Goal: Information Seeking & Learning: Find specific page/section

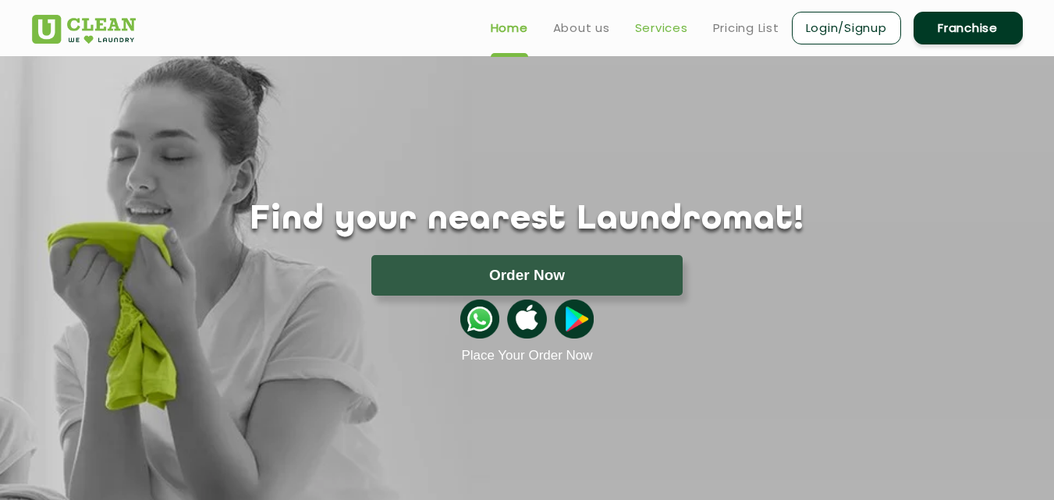
click at [665, 21] on link "Services" at bounding box center [661, 28] width 53 height 19
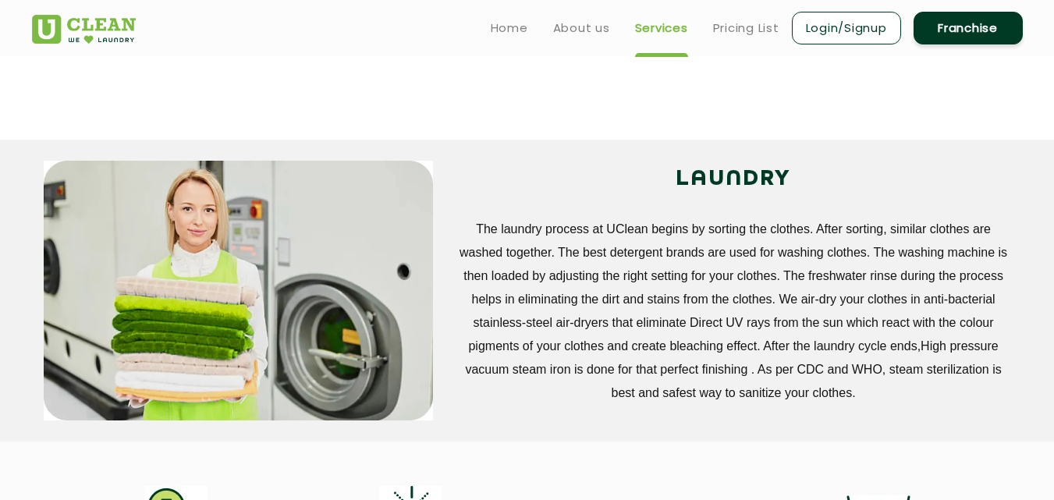
scroll to position [197, 0]
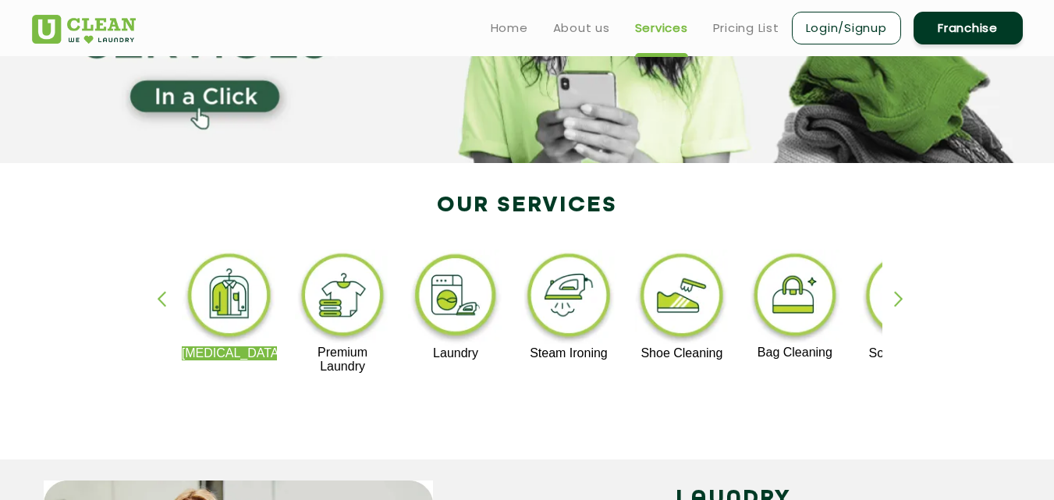
click at [752, 17] on ul "Home About us Services Pricing List Login/Signup Franchise" at bounding box center [750, 27] width 545 height 37
click at [746, 43] on ul "Home About us Services Pricing List Login/Signup Franchise" at bounding box center [750, 27] width 545 height 37
click at [745, 29] on link "Pricing List" at bounding box center [746, 28] width 66 height 19
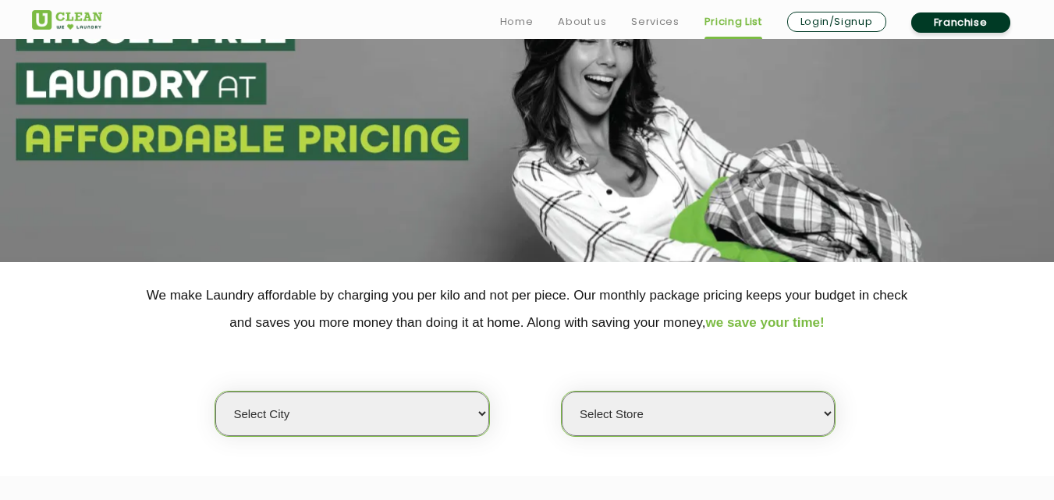
scroll to position [144, 0]
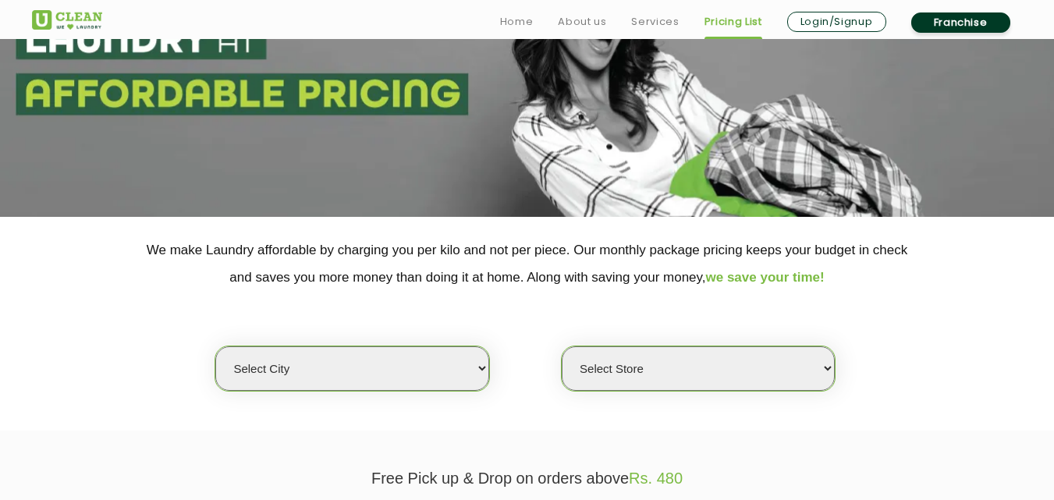
click at [417, 371] on select "Select city [GEOGRAPHIC_DATA] [GEOGRAPHIC_DATA] [GEOGRAPHIC_DATA] [GEOGRAPHIC_D…" at bounding box center [351, 368] width 273 height 44
select select "8"
click at [215, 346] on select "Select city [GEOGRAPHIC_DATA] [GEOGRAPHIC_DATA] [GEOGRAPHIC_DATA] [GEOGRAPHIC_D…" at bounding box center [351, 368] width 273 height 44
click at [718, 360] on select "Select Store [GEOGRAPHIC_DATA] [GEOGRAPHIC_DATA] [GEOGRAPHIC_DATA] [GEOGRAPHIC_…" at bounding box center [698, 368] width 273 height 44
click at [562, 346] on select "Select Store [GEOGRAPHIC_DATA] [GEOGRAPHIC_DATA] [GEOGRAPHIC_DATA] [GEOGRAPHIC_…" at bounding box center [698, 368] width 273 height 44
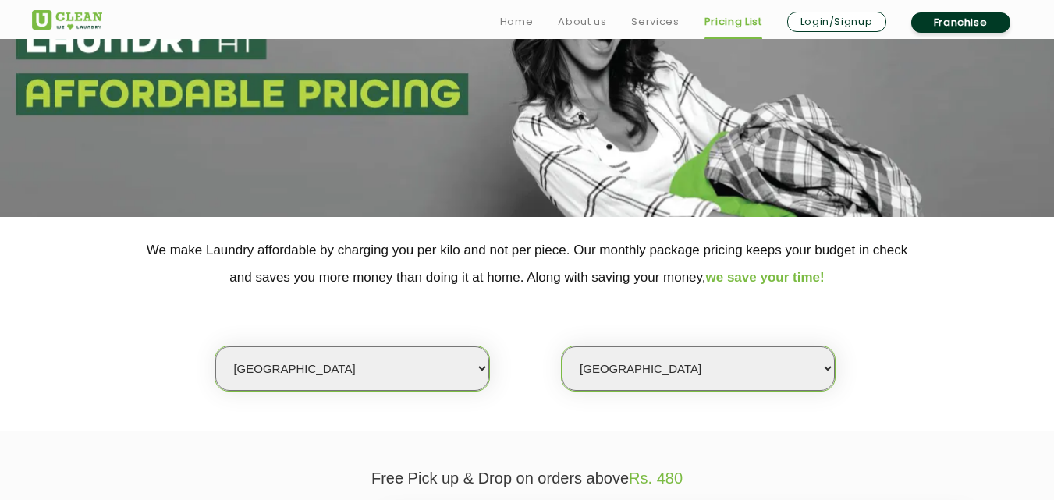
click at [817, 338] on div "Select city [GEOGRAPHIC_DATA] [GEOGRAPHIC_DATA] [GEOGRAPHIC_DATA] [GEOGRAPHIC_D…" at bounding box center [527, 341] width 1014 height 101
click at [773, 372] on select "Select Store [GEOGRAPHIC_DATA] [GEOGRAPHIC_DATA] [GEOGRAPHIC_DATA] [GEOGRAPHIC_…" at bounding box center [698, 368] width 273 height 44
click at [776, 353] on select "Select Store [GEOGRAPHIC_DATA] [GEOGRAPHIC_DATA] [GEOGRAPHIC_DATA] [GEOGRAPHIC_…" at bounding box center [698, 368] width 273 height 44
select select "119"
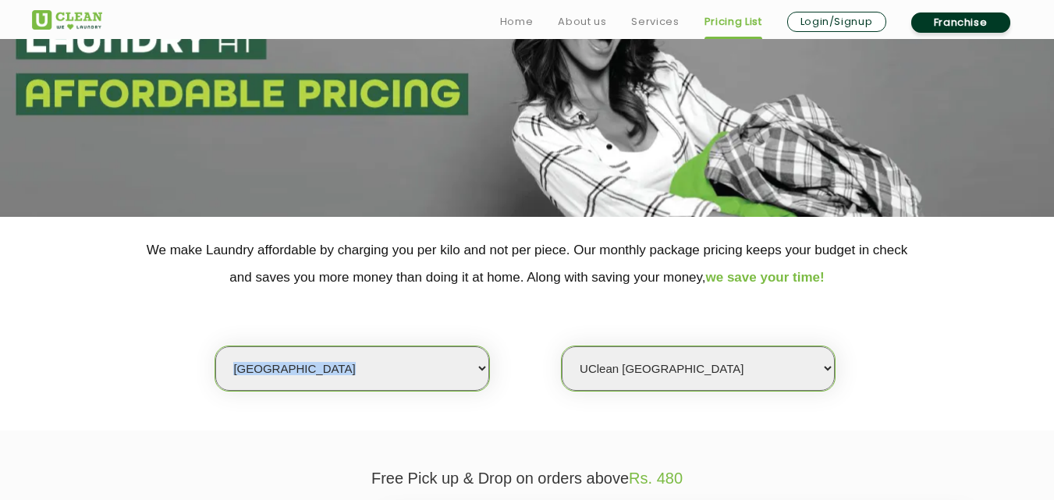
click at [562, 346] on select "Select Store [GEOGRAPHIC_DATA] [GEOGRAPHIC_DATA] [GEOGRAPHIC_DATA] [GEOGRAPHIC_…" at bounding box center [698, 368] width 273 height 44
click at [703, 359] on select "Select Store [GEOGRAPHIC_DATA] [GEOGRAPHIC_DATA] [GEOGRAPHIC_DATA] [GEOGRAPHIC_…" at bounding box center [698, 368] width 273 height 44
click at [562, 346] on select "Select Store [GEOGRAPHIC_DATA] [GEOGRAPHIC_DATA] [GEOGRAPHIC_DATA] [GEOGRAPHIC_…" at bounding box center [698, 368] width 273 height 44
click at [768, 373] on select "Select Store [GEOGRAPHIC_DATA] [GEOGRAPHIC_DATA] [GEOGRAPHIC_DATA] [GEOGRAPHIC_…" at bounding box center [698, 368] width 273 height 44
click at [769, 369] on select "Select Store [GEOGRAPHIC_DATA] [GEOGRAPHIC_DATA] [GEOGRAPHIC_DATA] [GEOGRAPHIC_…" at bounding box center [698, 368] width 273 height 44
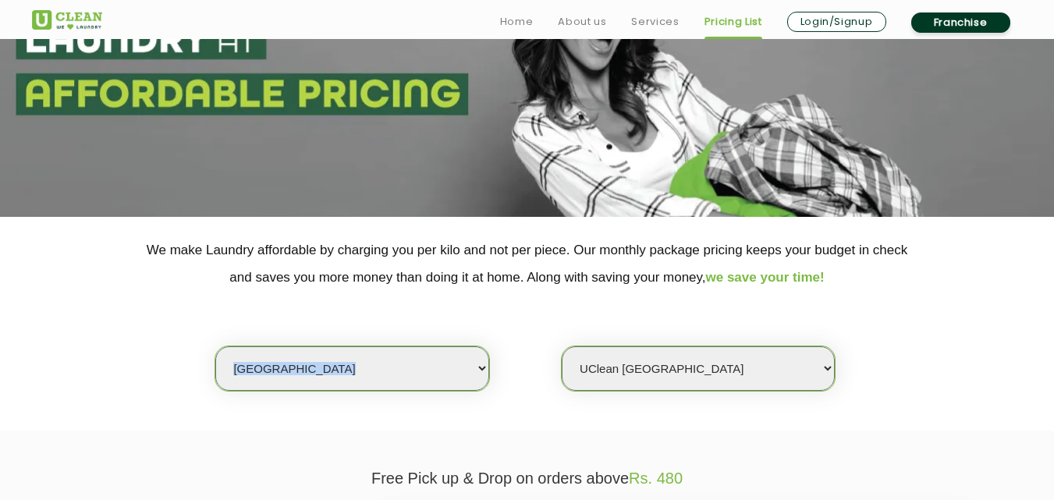
click at [403, 387] on select "Select city [GEOGRAPHIC_DATA] [GEOGRAPHIC_DATA] [GEOGRAPHIC_DATA] [GEOGRAPHIC_D…" at bounding box center [351, 368] width 273 height 44
click at [558, 326] on div "Select city [GEOGRAPHIC_DATA] [GEOGRAPHIC_DATA] [GEOGRAPHIC_DATA] [GEOGRAPHIC_D…" at bounding box center [527, 341] width 1014 height 101
click at [475, 371] on select "Select city [GEOGRAPHIC_DATA] [GEOGRAPHIC_DATA] [GEOGRAPHIC_DATA] [GEOGRAPHIC_D…" at bounding box center [351, 368] width 273 height 44
select select "14"
click at [215, 346] on select "Select city [GEOGRAPHIC_DATA] [GEOGRAPHIC_DATA] [GEOGRAPHIC_DATA] [GEOGRAPHIC_D…" at bounding box center [351, 368] width 273 height 44
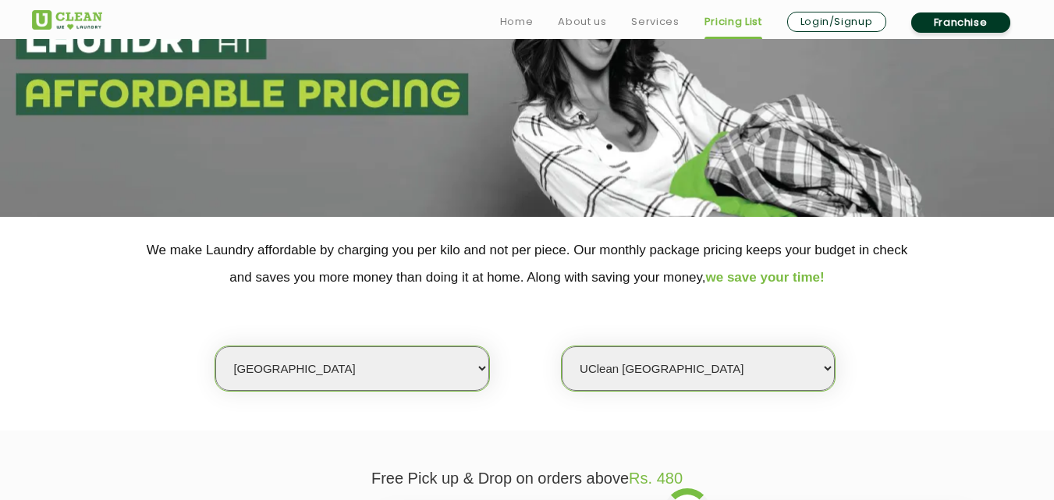
select select "0"
click at [809, 371] on select "Select Store UClean Aliganj UClean Hazratganj [GEOGRAPHIC_DATA] [GEOGRAPHIC_DAT…" at bounding box center [698, 368] width 273 height 44
click at [752, 360] on select "Select Store UClean Aliganj UClean Hazratganj [GEOGRAPHIC_DATA] [GEOGRAPHIC_DAT…" at bounding box center [698, 368] width 273 height 44
click at [368, 382] on select "Select city [GEOGRAPHIC_DATA] [GEOGRAPHIC_DATA] [GEOGRAPHIC_DATA] [GEOGRAPHIC_D…" at bounding box center [351, 368] width 273 height 44
